Goal: Task Accomplishment & Management: Manage account settings

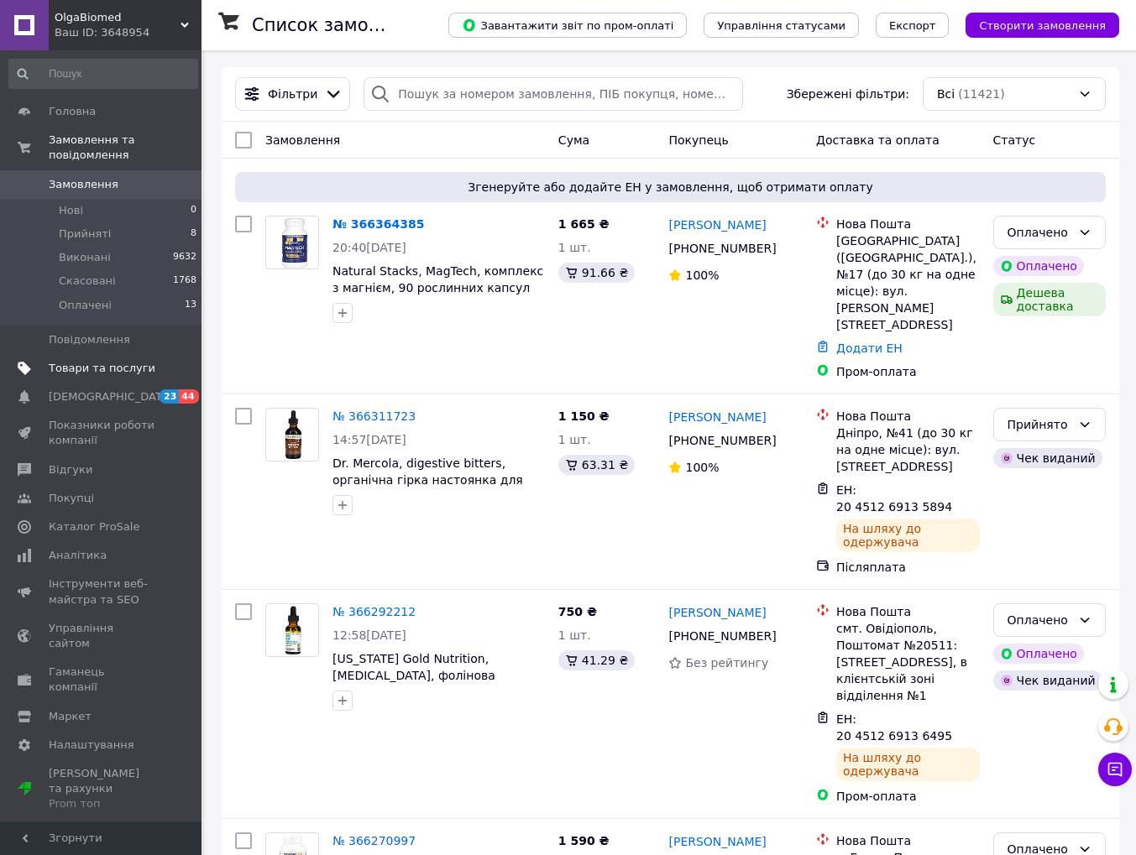
click at [112, 363] on span "Товари та послуги" at bounding box center [102, 368] width 107 height 15
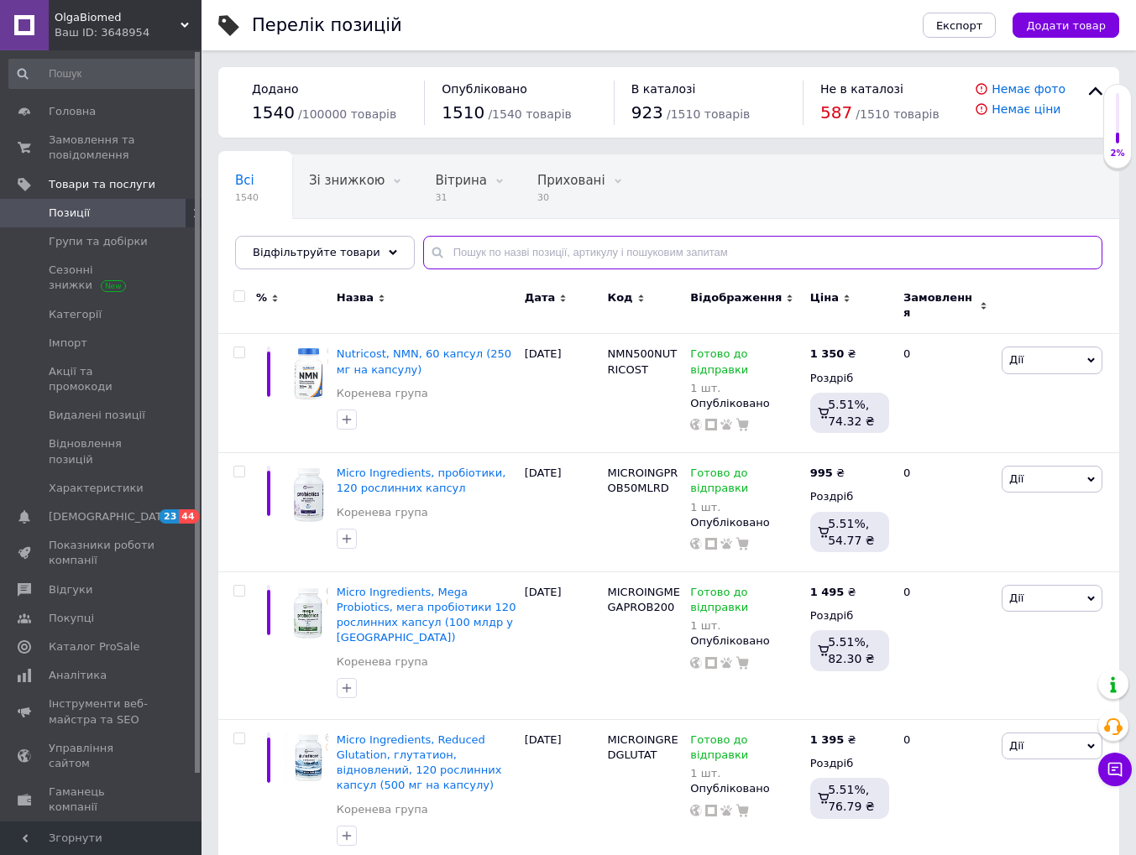
click at [447, 255] on input "text" at bounding box center [762, 253] width 679 height 34
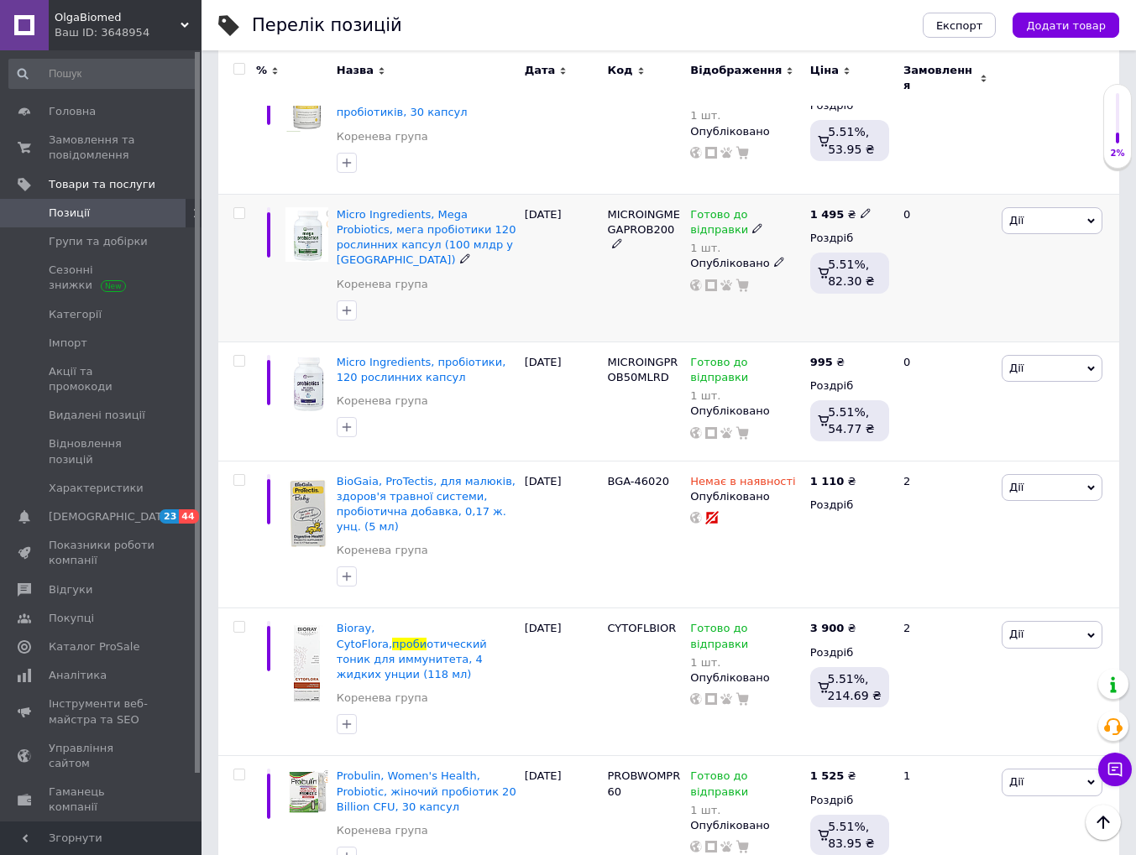
scroll to position [1446, 0]
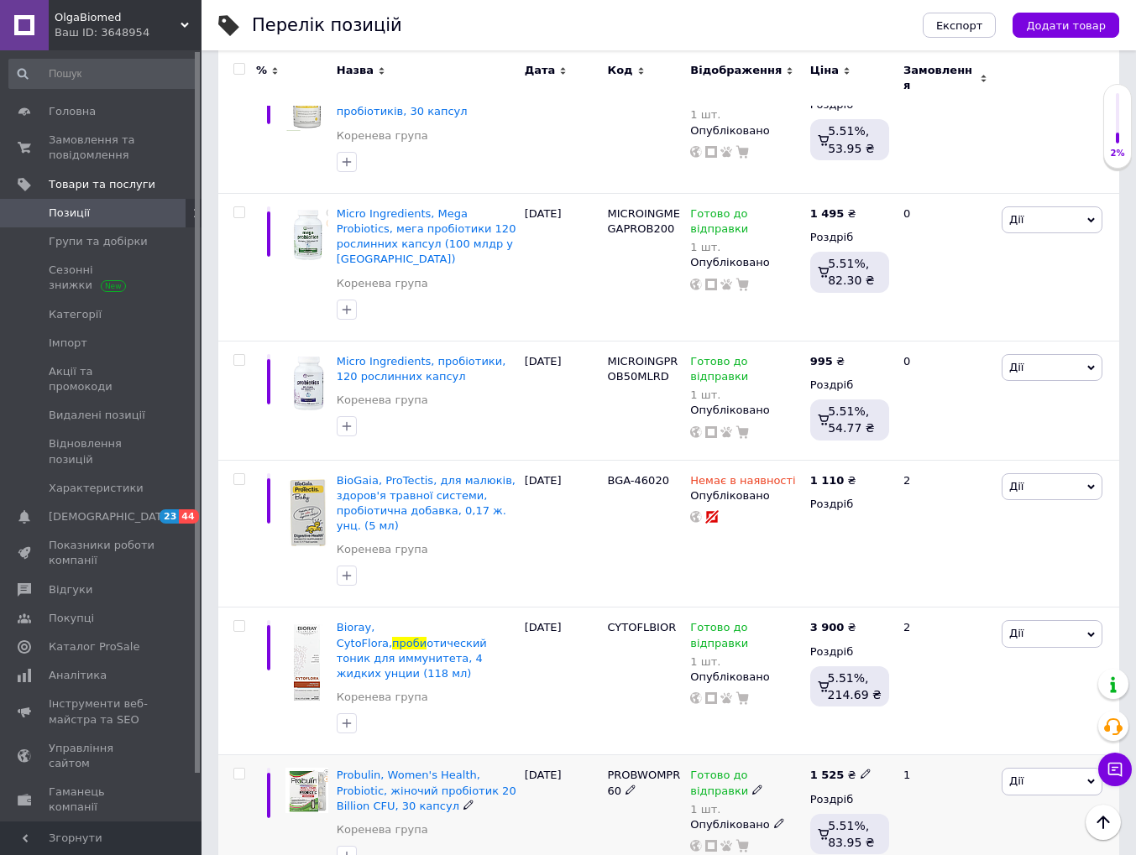
type input "проби"
click at [860, 769] on icon at bounding box center [865, 774] width 10 height 10
click at [901, 740] on input "1525" at bounding box center [944, 757] width 128 height 34
type input "1225"
click at [614, 755] on div "PROBWOMPR60" at bounding box center [645, 821] width 83 height 133
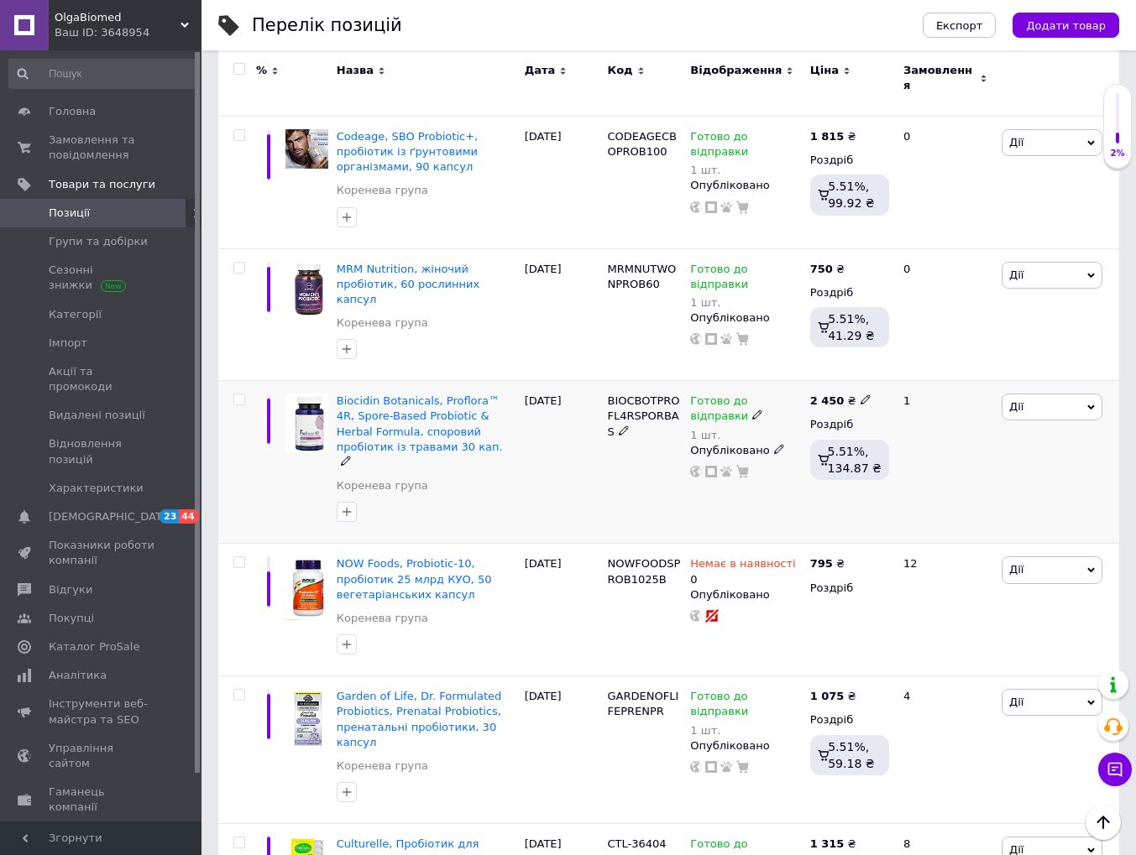
scroll to position [3109, 0]
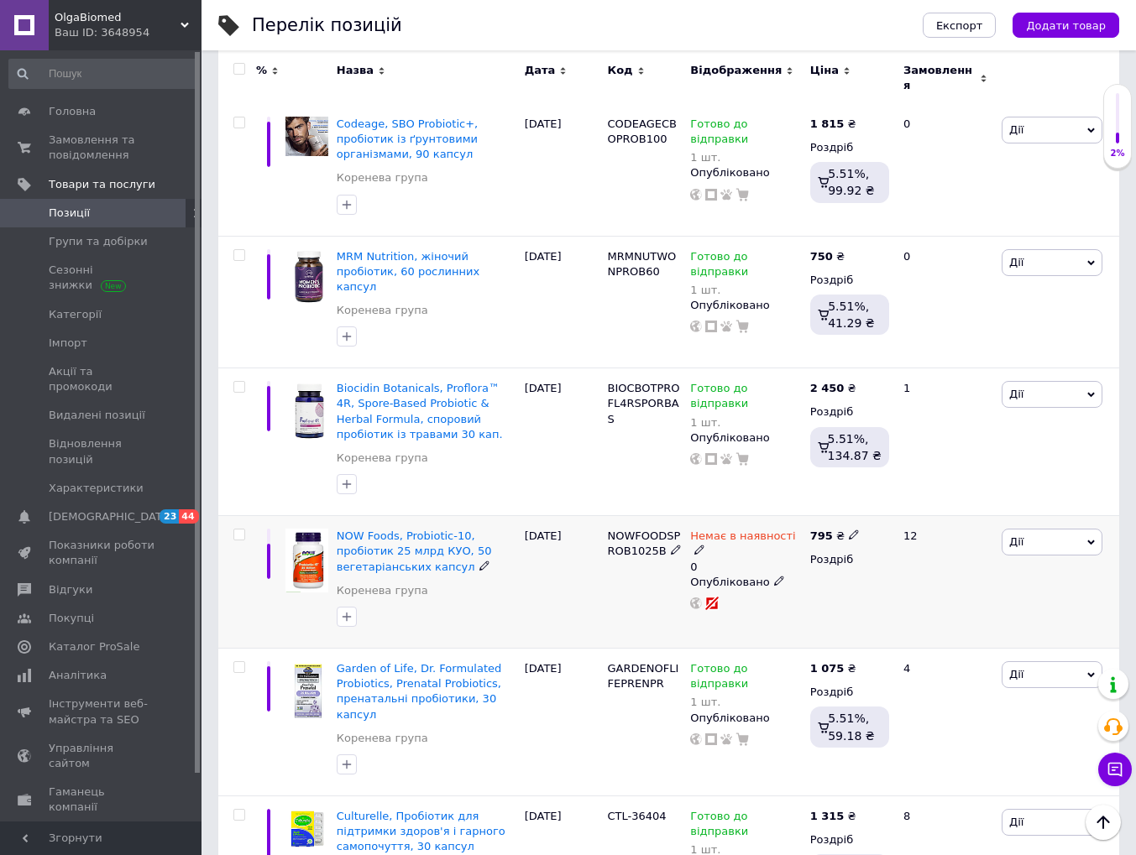
drag, startPoint x: 695, startPoint y: 407, endPoint x: 708, endPoint y: 410, distance: 12.8
click at [698, 545] on icon at bounding box center [699, 550] width 10 height 10
click at [837, 599] on li "Готово до відправки" at bounding box center [897, 611] width 159 height 24
drag, startPoint x: 844, startPoint y: 451, endPoint x: 780, endPoint y: 441, distance: 65.4
click at [780, 529] on div "Немає в наявності 0 Наявність [PERSON_NAME] до відправки В наявності Немає в на…" at bounding box center [745, 569] width 111 height 81
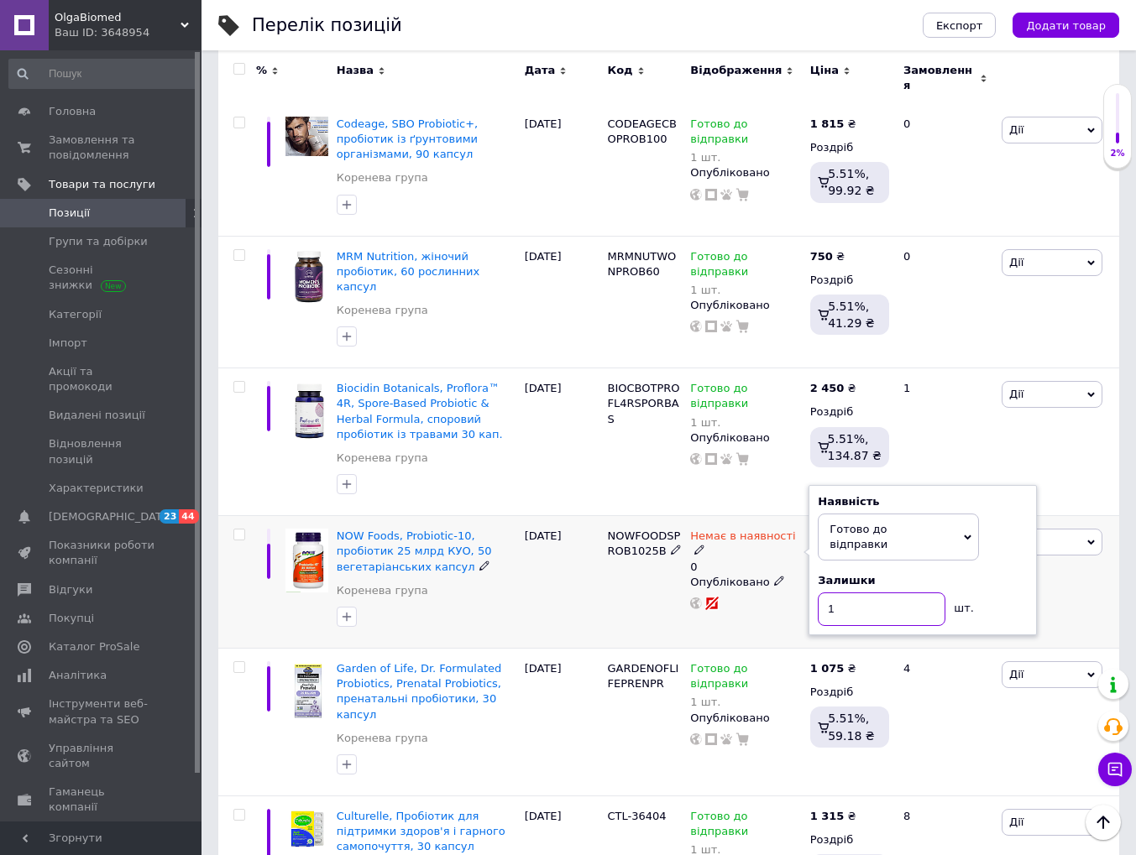
type input "1"
click at [538, 516] on div "[DATE]" at bounding box center [561, 582] width 83 height 133
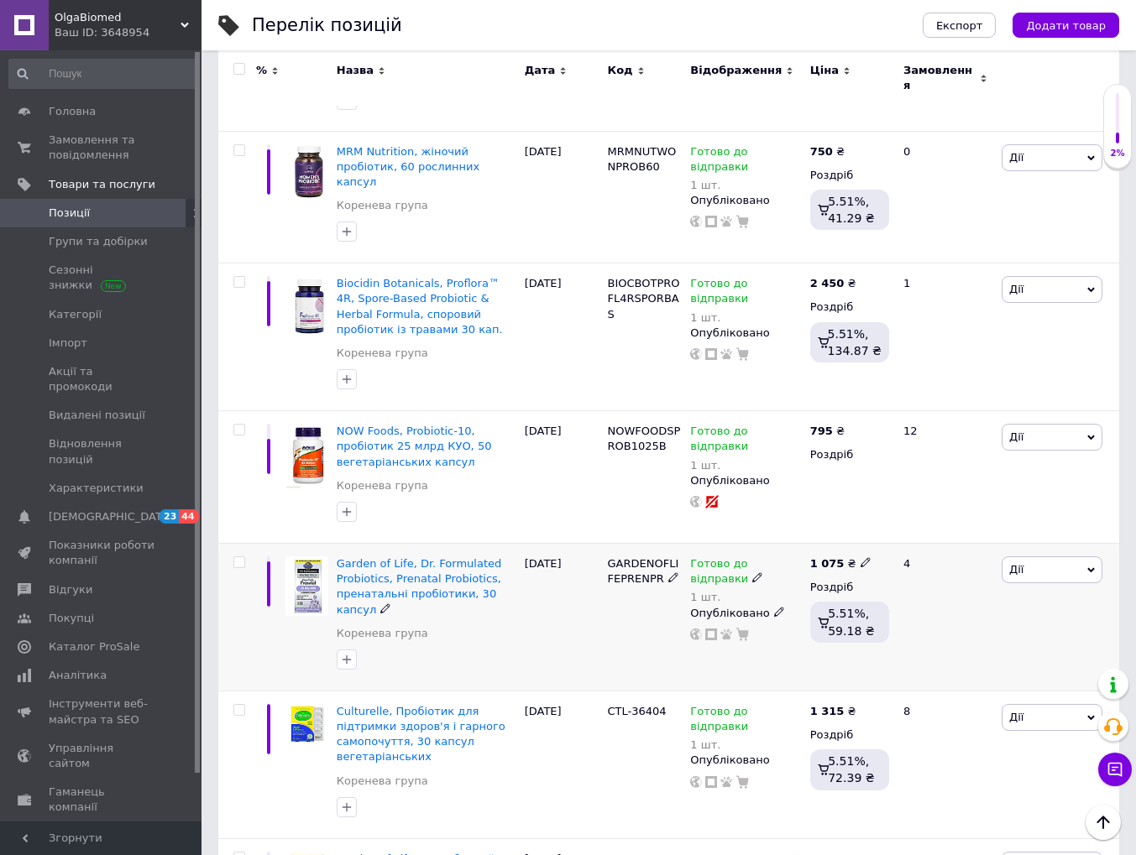
scroll to position [3226, 0]
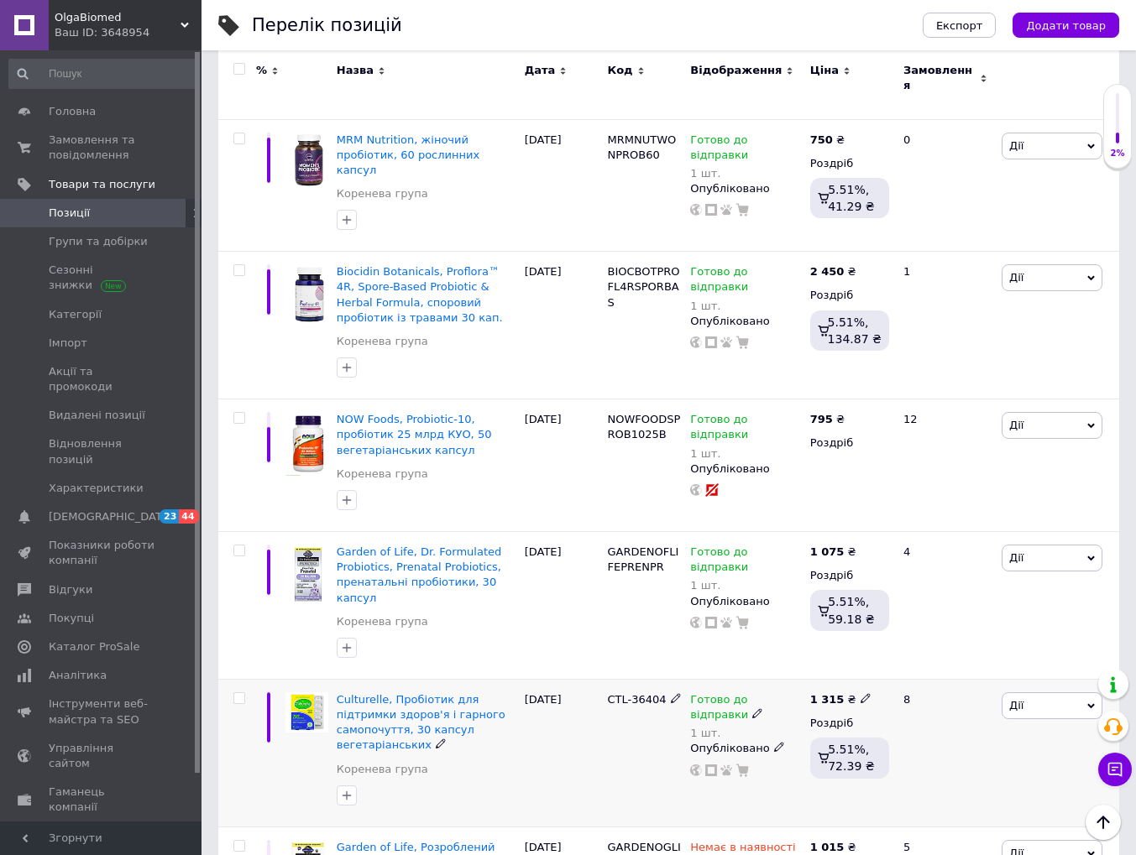
click at [752, 708] on icon at bounding box center [757, 713] width 10 height 10
click at [1016, 738] on div "Залишки" at bounding box center [923, 745] width 210 height 15
drag, startPoint x: 869, startPoint y: 611, endPoint x: 778, endPoint y: 607, distance: 90.7
click at [778, 692] on div "Готово до відправки 1 шт. Наявність [PERSON_NAME] до відправки В наявності Нема…" at bounding box center [745, 734] width 111 height 85
type input "2"
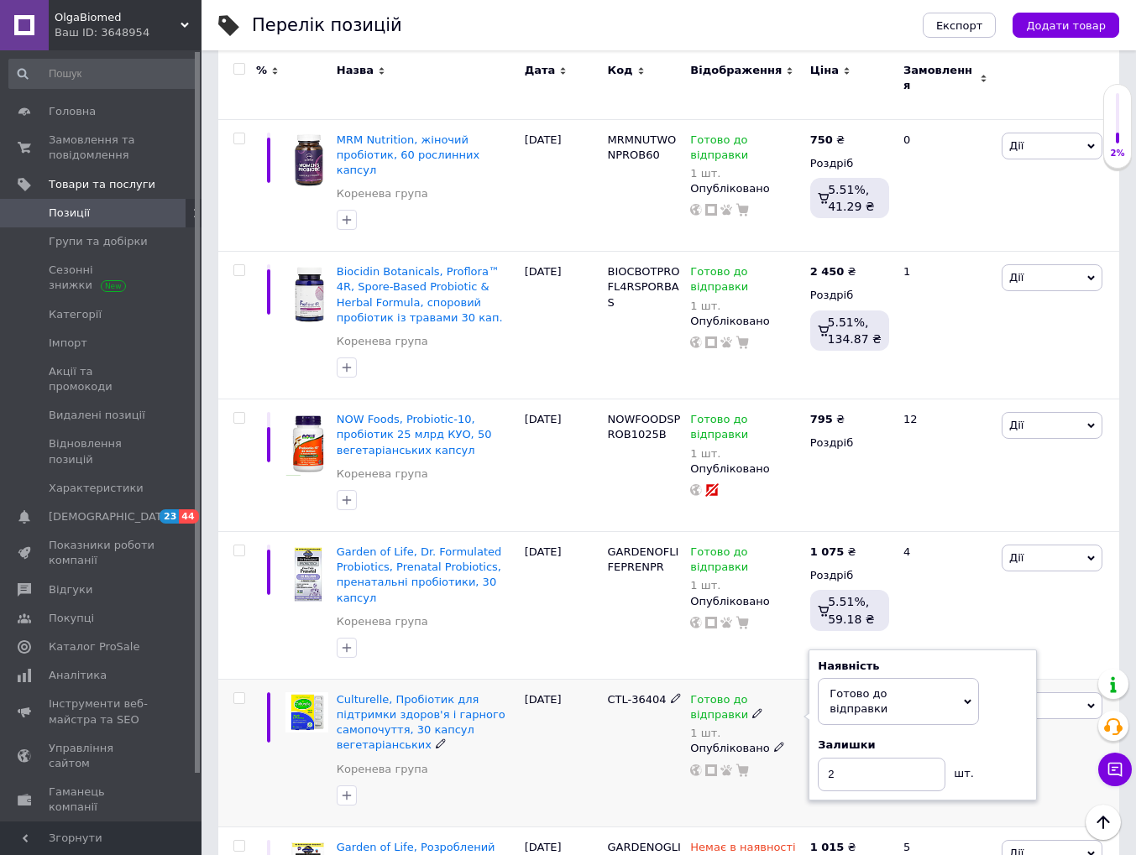
click at [603, 679] on div "[DATE]" at bounding box center [561, 753] width 83 height 148
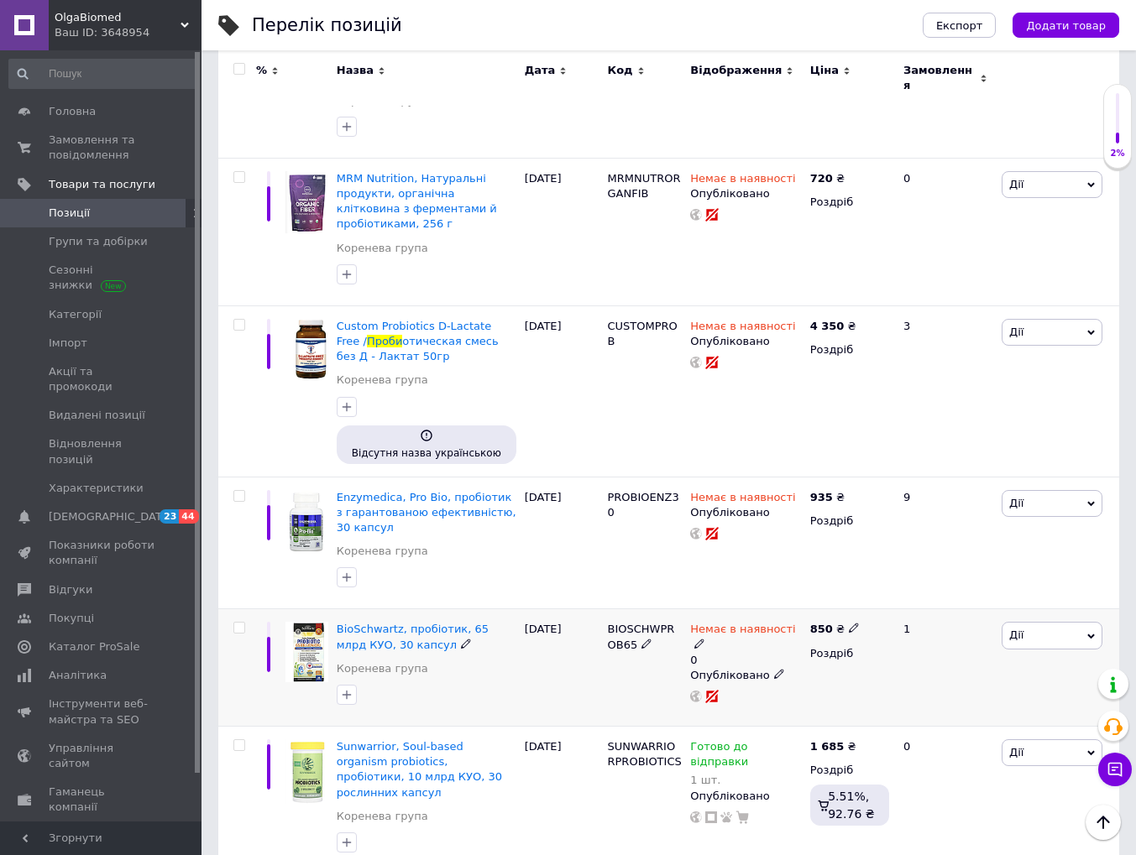
scroll to position [5317, 0]
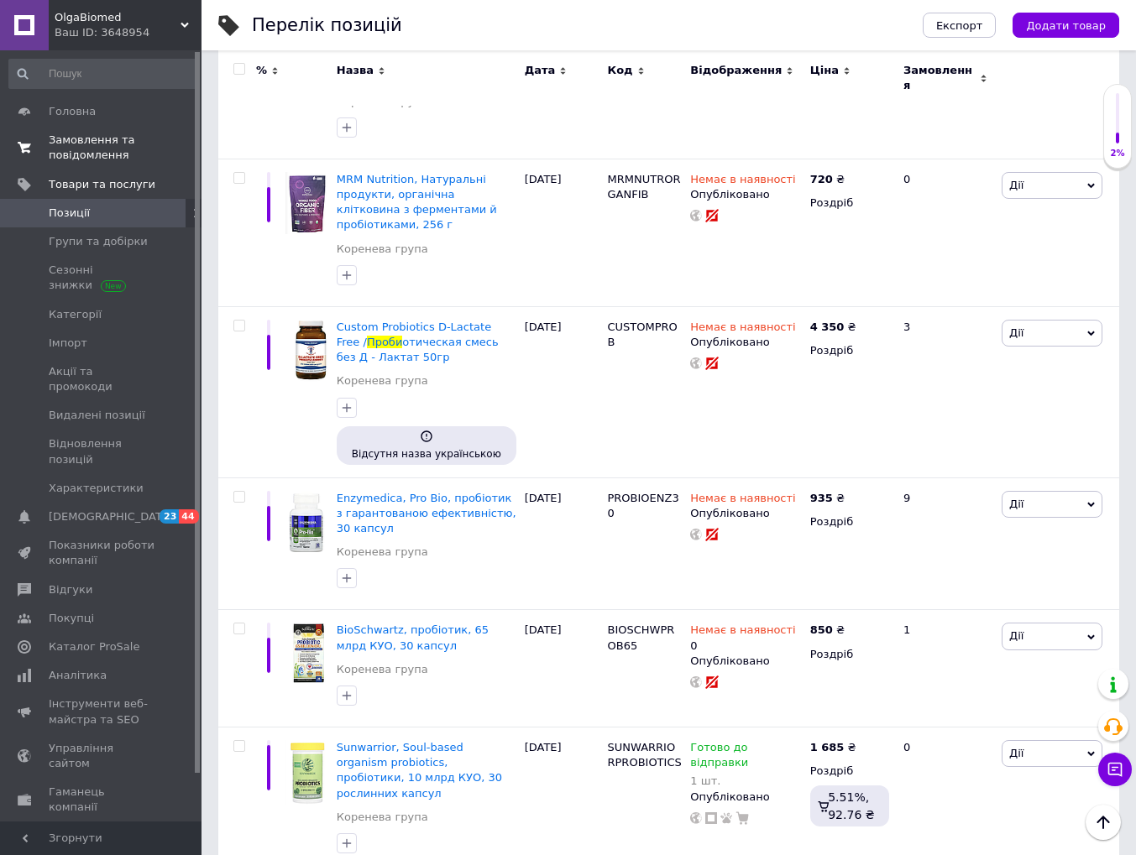
click at [81, 147] on span "Замовлення та повідомлення" at bounding box center [102, 148] width 107 height 30
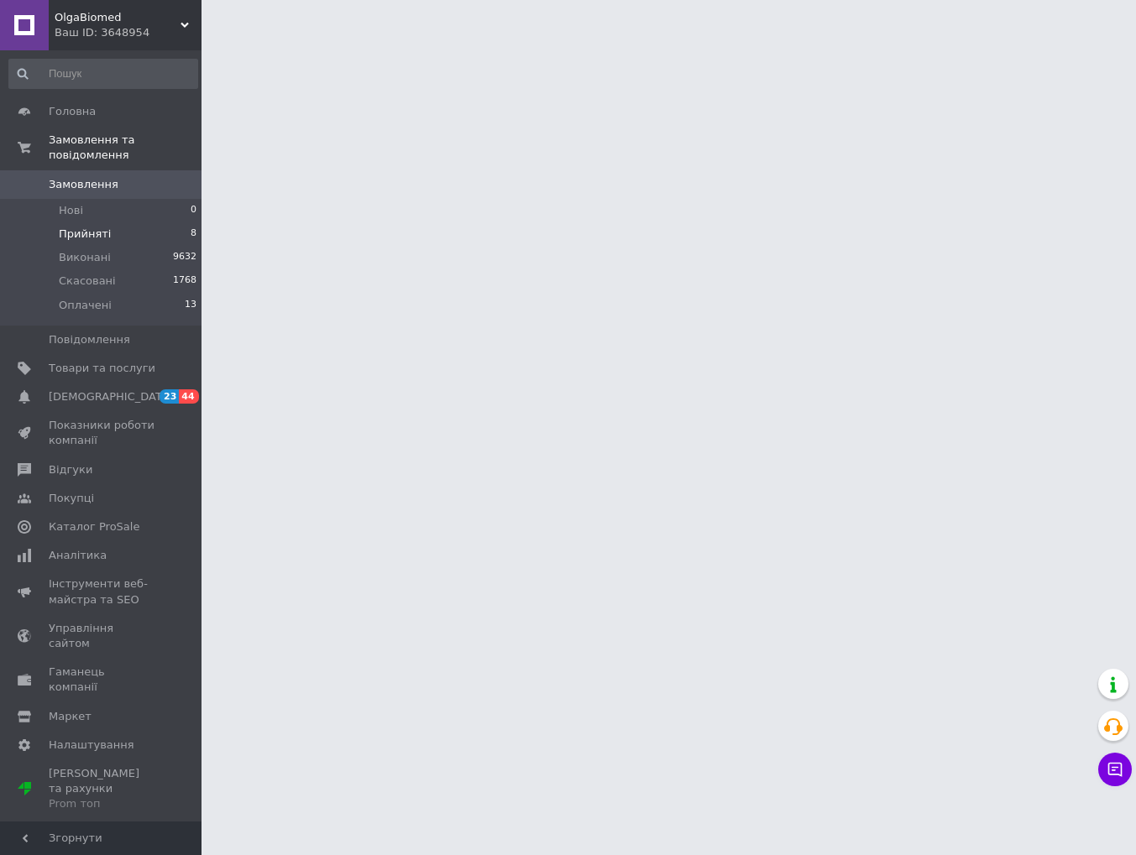
click at [102, 235] on span "Прийняті" at bounding box center [85, 234] width 52 height 15
click at [91, 230] on span "Прийняті" at bounding box center [85, 234] width 52 height 15
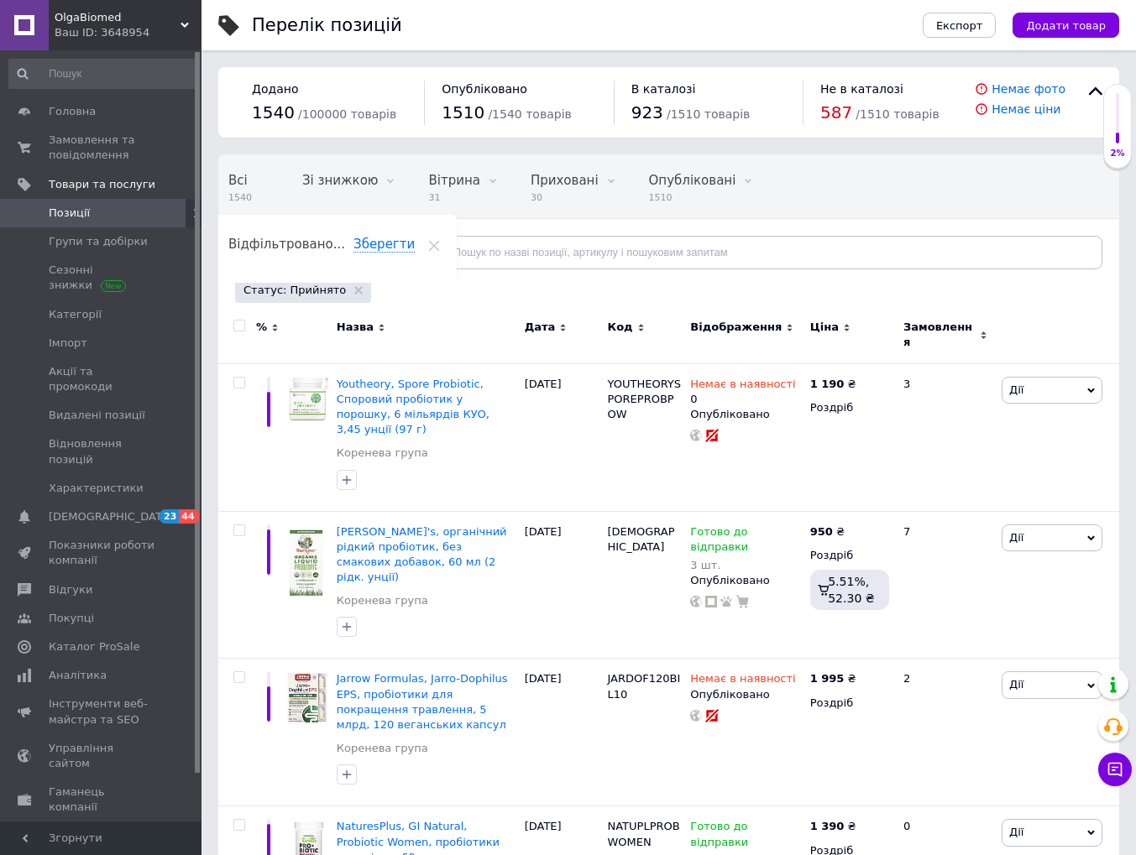
scroll to position [0, 10]
click at [354, 292] on use at bounding box center [358, 290] width 8 height 8
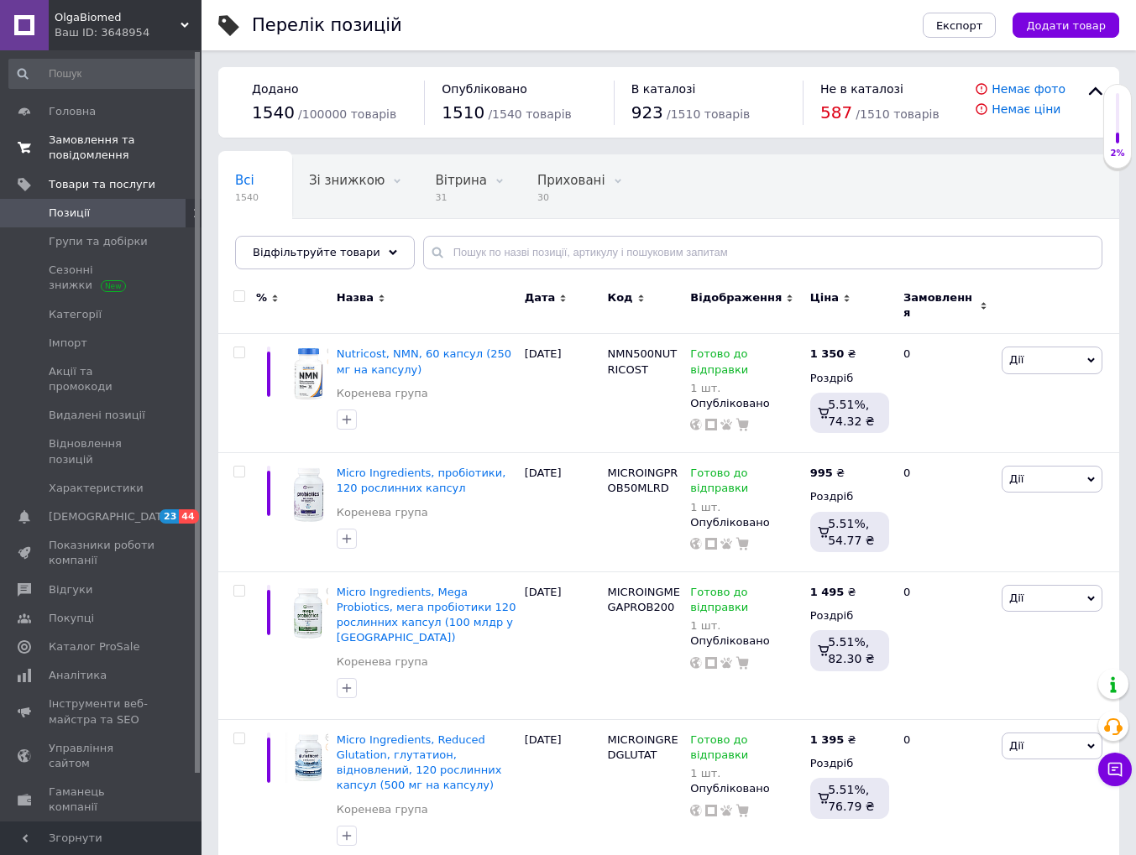
click at [75, 147] on span "Замовлення та повідомлення" at bounding box center [102, 148] width 107 height 30
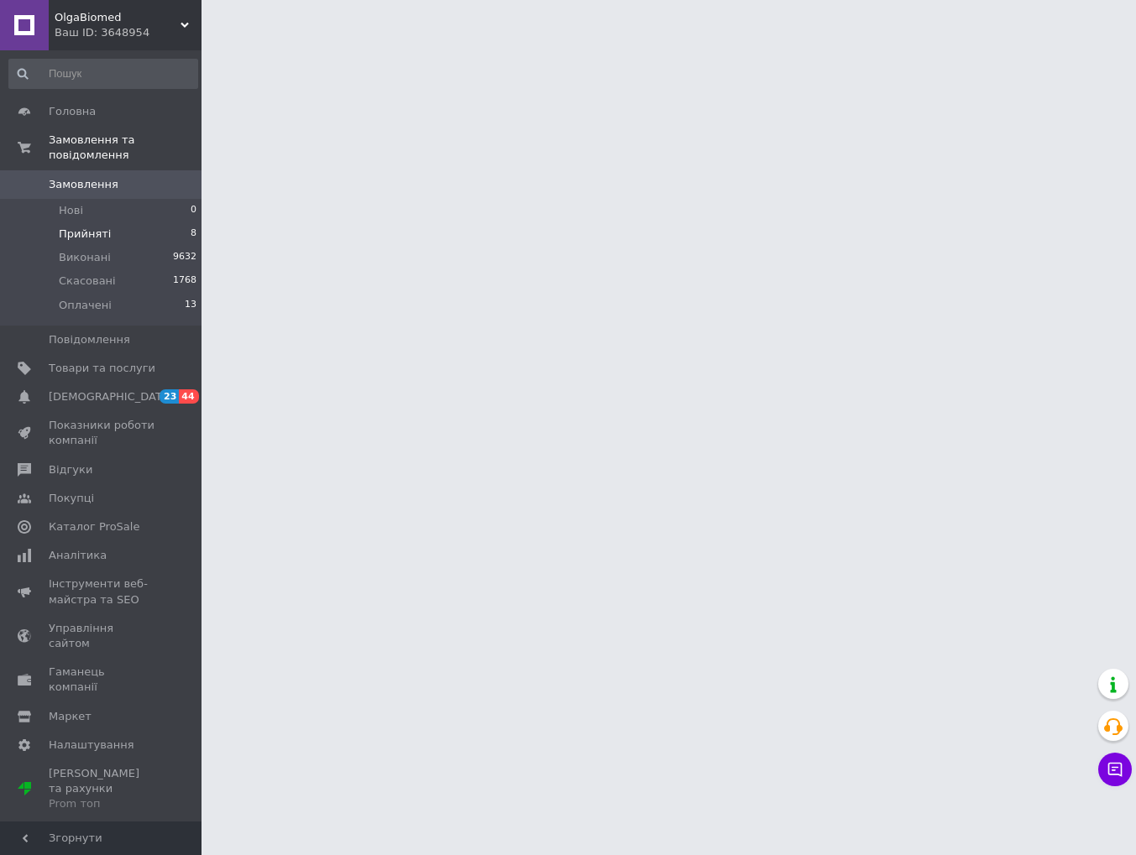
click at [91, 234] on span "Прийняті" at bounding box center [85, 234] width 52 height 15
click at [97, 236] on span "Прийняті" at bounding box center [85, 234] width 52 height 15
click at [91, 232] on span "Прийняті" at bounding box center [85, 234] width 52 height 15
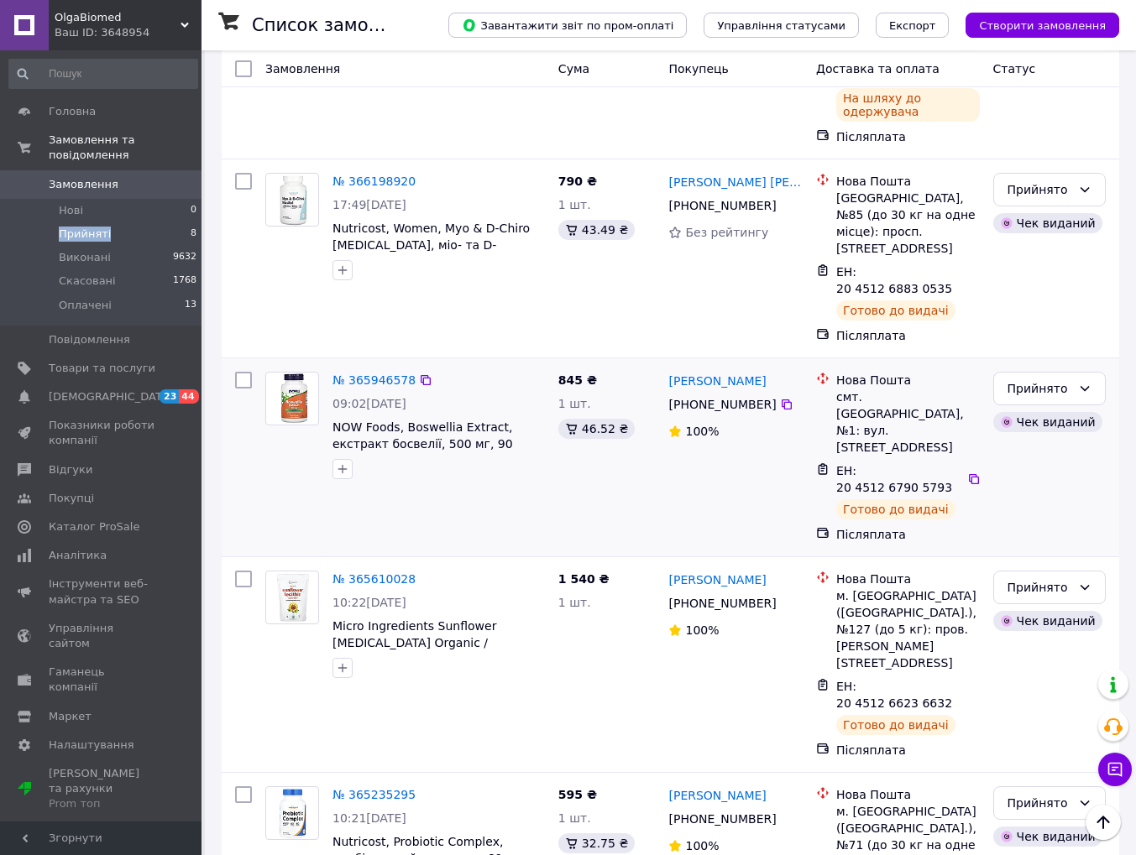
scroll to position [901, 0]
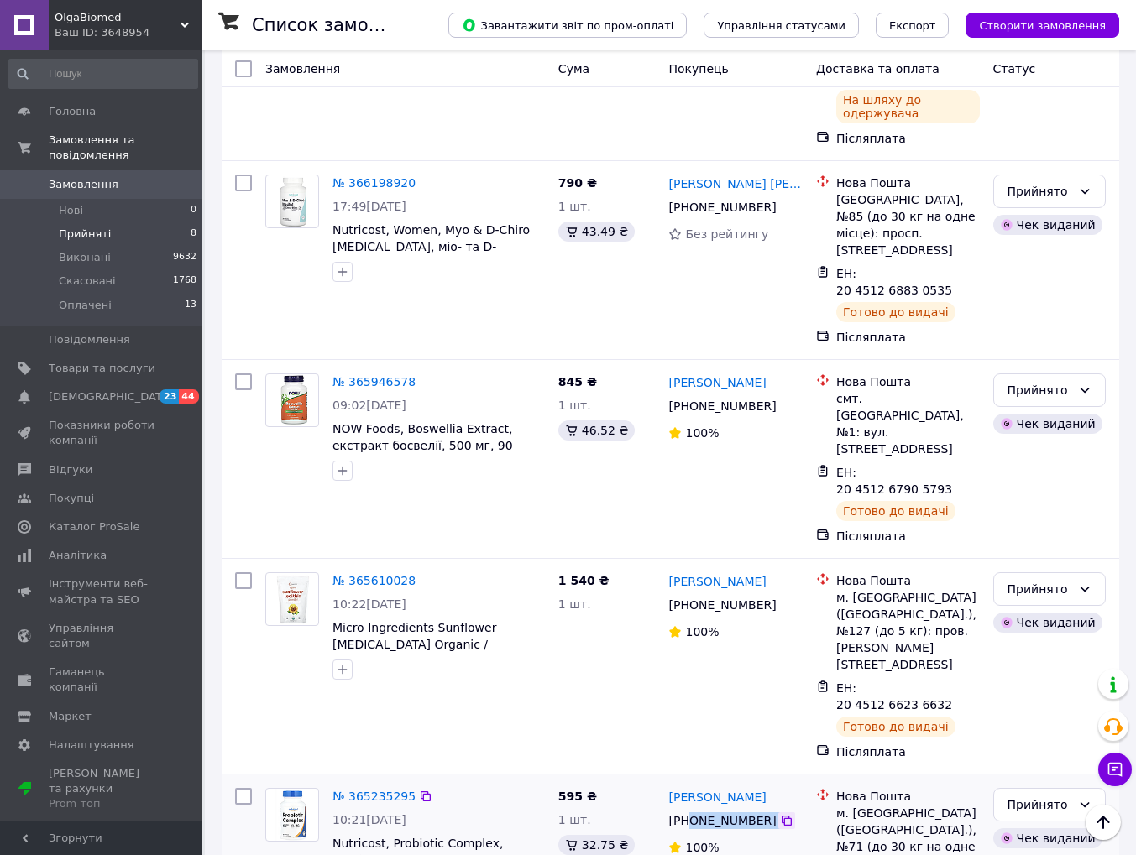
drag, startPoint x: 709, startPoint y: 684, endPoint x: 782, endPoint y: 678, distance: 73.3
click at [784, 811] on div "[PHONE_NUMBER]" at bounding box center [735, 821] width 138 height 20
copy div "0 96 123 73 65"
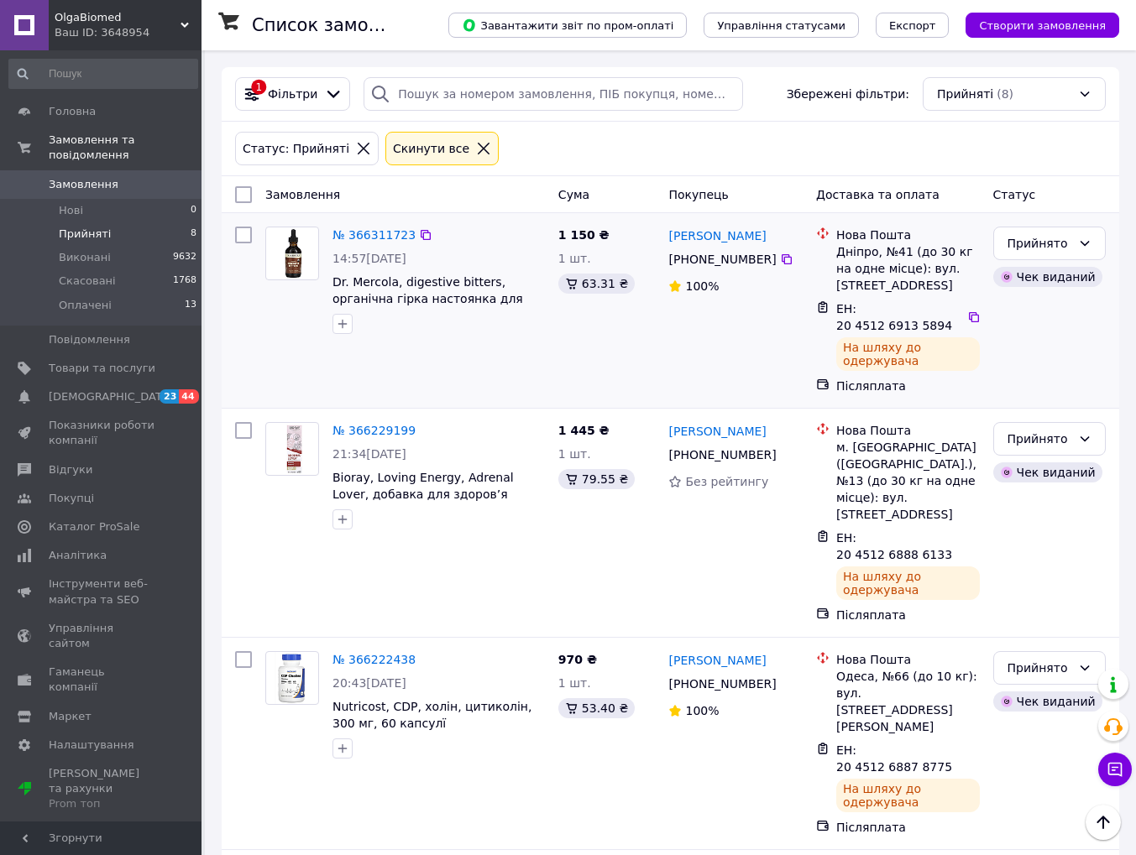
scroll to position [0, 0]
click at [97, 231] on span "Прийняті" at bounding box center [85, 234] width 52 height 15
click at [76, 233] on span "Прийняті" at bounding box center [85, 234] width 52 height 15
